Goal: Transaction & Acquisition: Purchase product/service

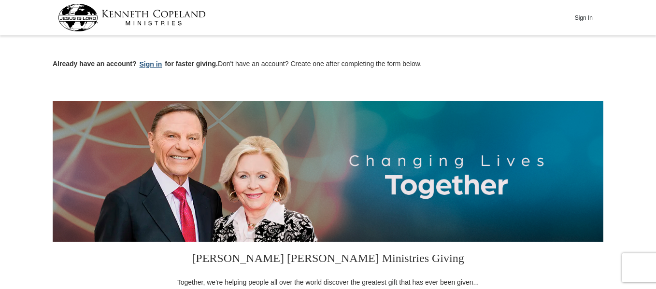
click at [148, 62] on button "Sign in" at bounding box center [151, 64] width 28 height 11
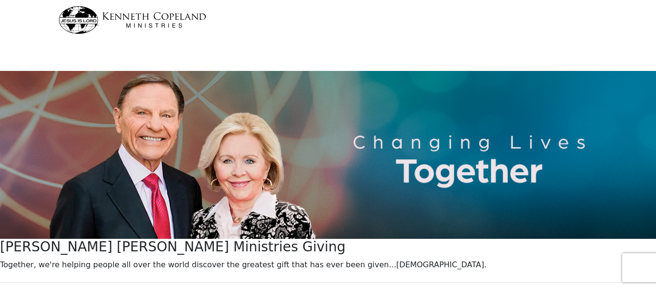
select select "[GEOGRAPHIC_DATA]"
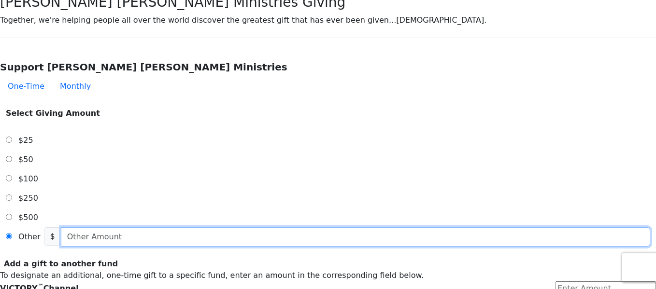
click at [286, 227] on input "text" at bounding box center [355, 236] width 589 height 19
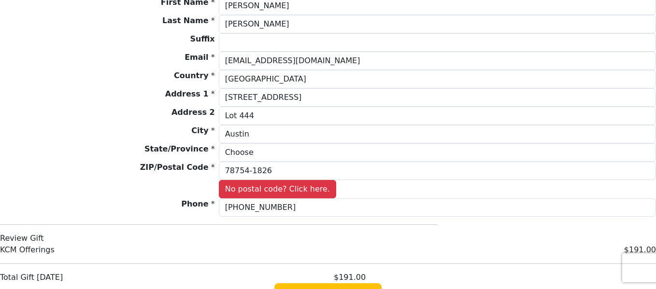
scroll to position [775, 0]
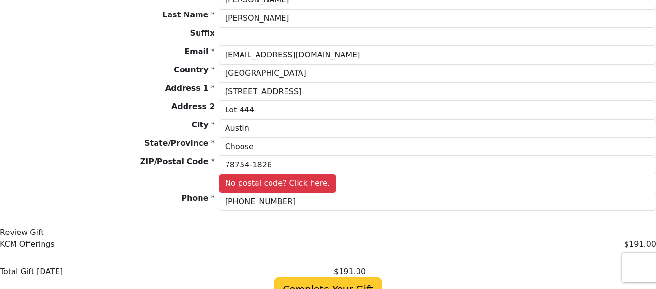
type input "191"
click at [321, 278] on span "Complete Your Gift" at bounding box center [327, 289] width 107 height 23
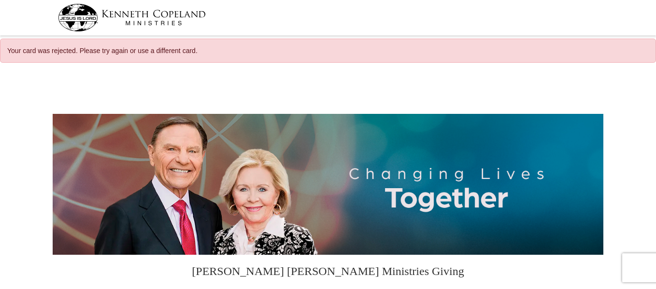
select select "[GEOGRAPHIC_DATA]"
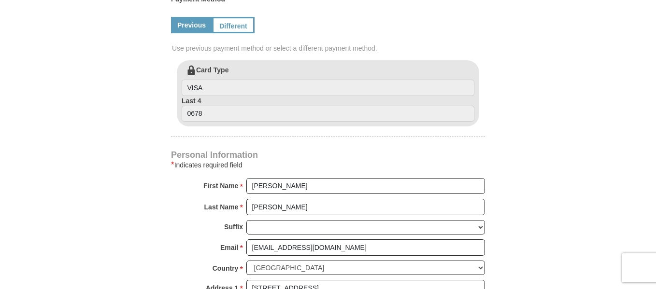
scroll to position [530, 0]
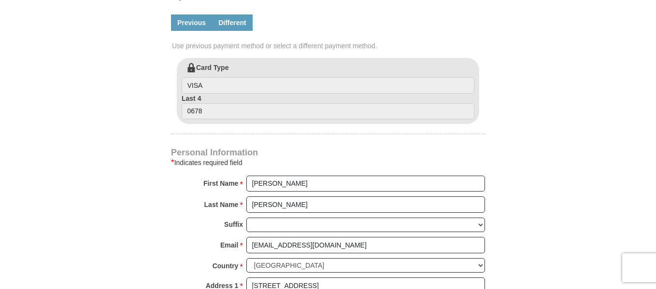
click at [225, 19] on link "Different" at bounding box center [232, 22] width 41 height 16
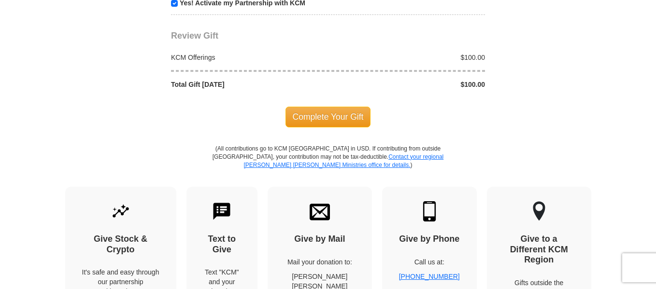
scroll to position [1121, 0]
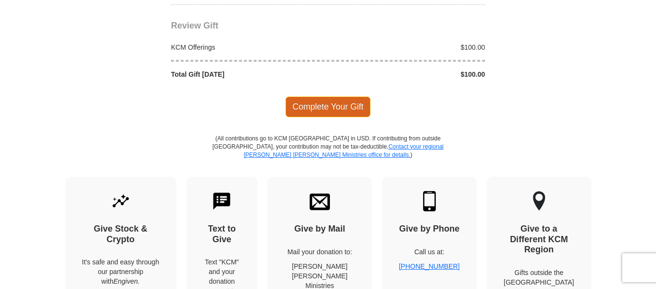
click at [334, 103] on span "Complete Your Gift" at bounding box center [327, 107] width 85 height 20
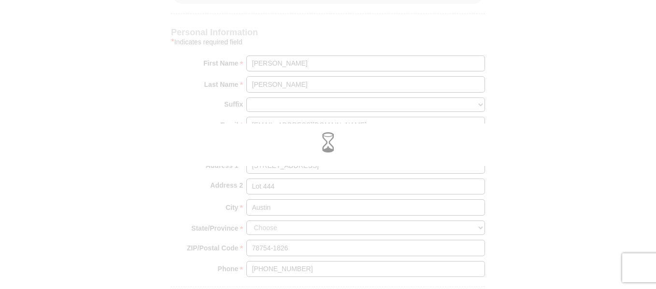
scroll to position [732, 0]
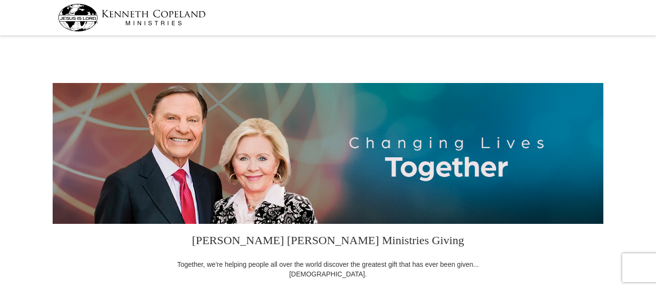
select select "[GEOGRAPHIC_DATA]"
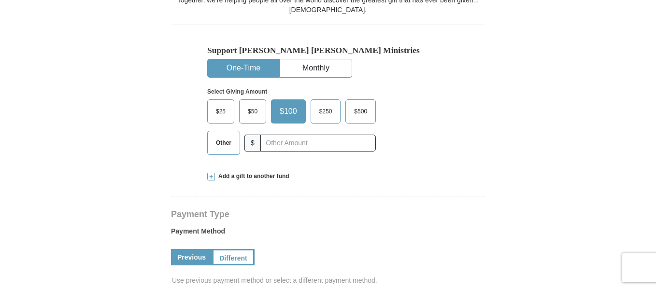
scroll to position [276, 0]
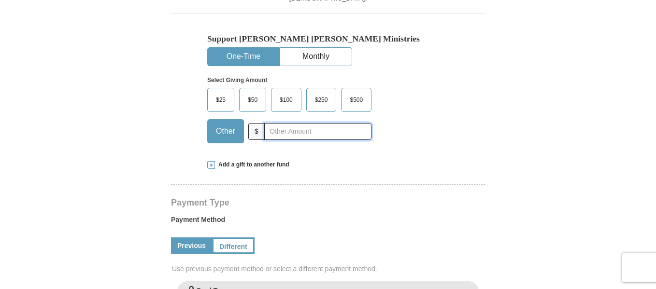
click at [272, 132] on input "text" at bounding box center [317, 131] width 107 height 17
click at [296, 132] on input "90.51" at bounding box center [317, 131] width 107 height 17
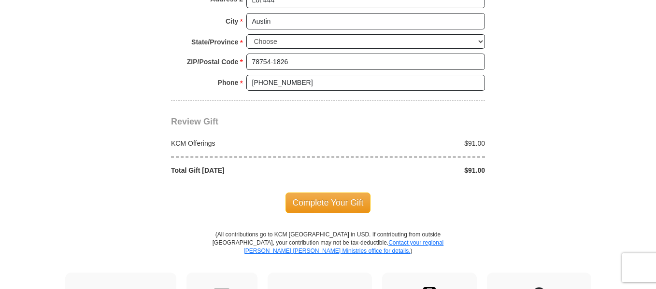
scroll to position [811, 0]
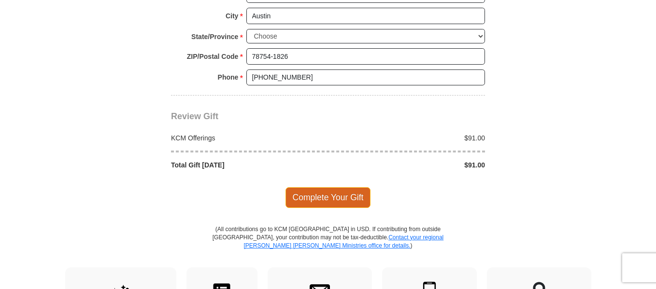
type input "91"
click at [337, 193] on span "Complete Your Gift" at bounding box center [327, 197] width 85 height 20
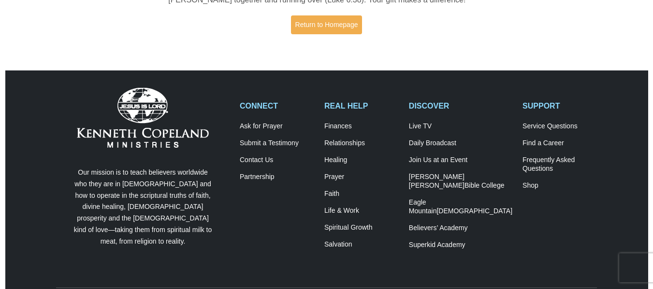
scroll to position [240, 0]
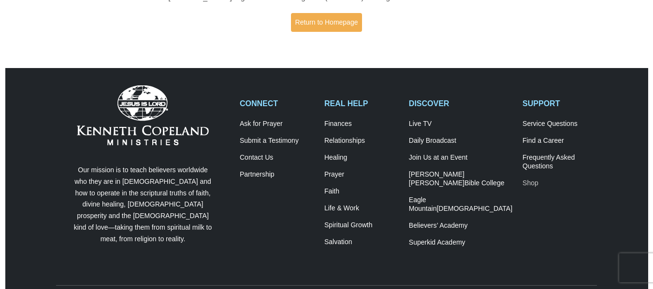
click at [523, 181] on link "Shop" at bounding box center [559, 183] width 74 height 9
